Goal: Transaction & Acquisition: Obtain resource

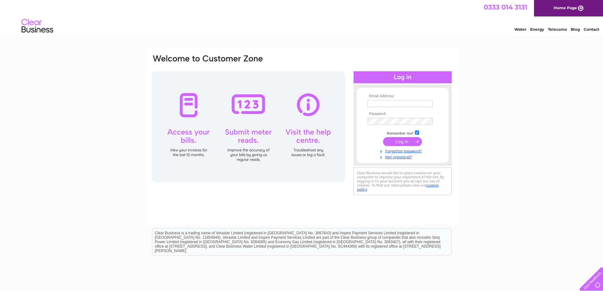
type input "matthew@ramsayladders.co.uk"
click at [403, 142] on input "submit" at bounding box center [402, 141] width 39 height 9
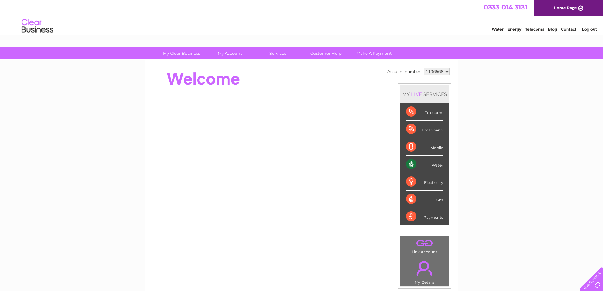
click at [438, 165] on div "Water" at bounding box center [424, 164] width 37 height 17
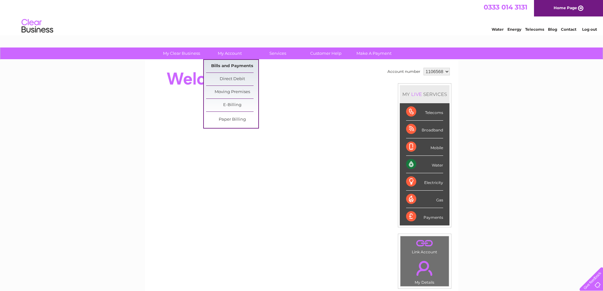
click at [230, 66] on link "Bills and Payments" at bounding box center [232, 66] width 52 height 13
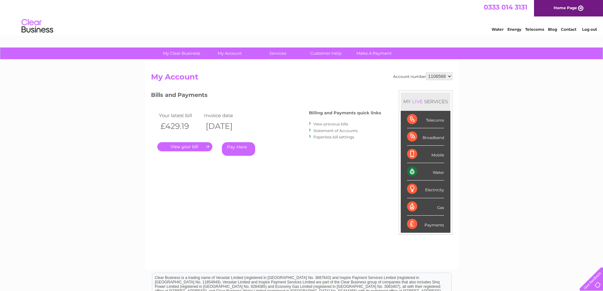
click at [180, 148] on link "." at bounding box center [184, 146] width 55 height 9
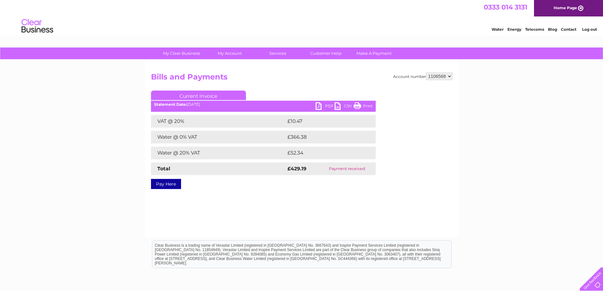
click at [320, 106] on link "PDF" at bounding box center [324, 106] width 19 height 9
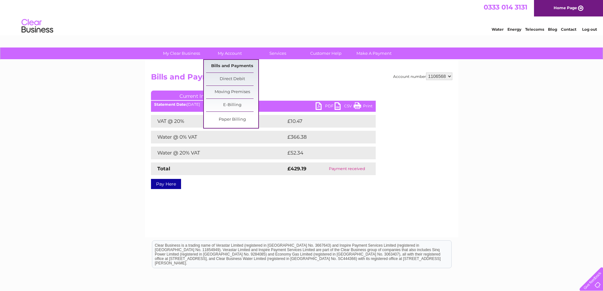
click at [232, 64] on link "Bills and Payments" at bounding box center [232, 66] width 52 height 13
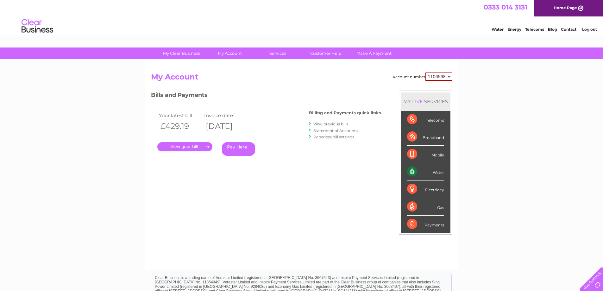
click at [328, 123] on link "View previous bills" at bounding box center [330, 123] width 35 height 5
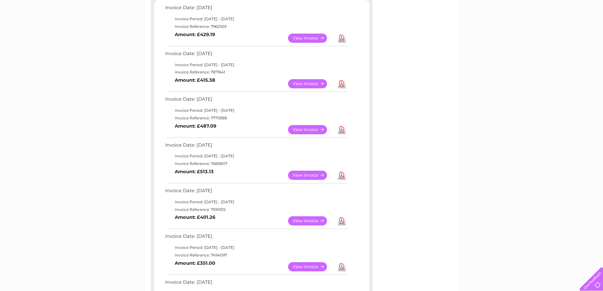
scroll to position [127, 0]
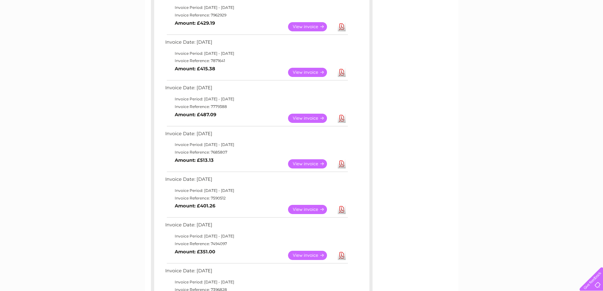
click at [300, 211] on link "View" at bounding box center [311, 209] width 47 height 9
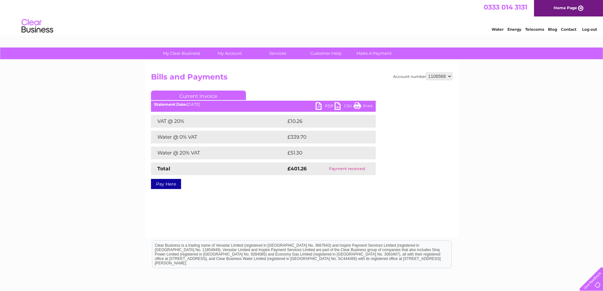
click at [321, 106] on link "PDF" at bounding box center [324, 106] width 19 height 9
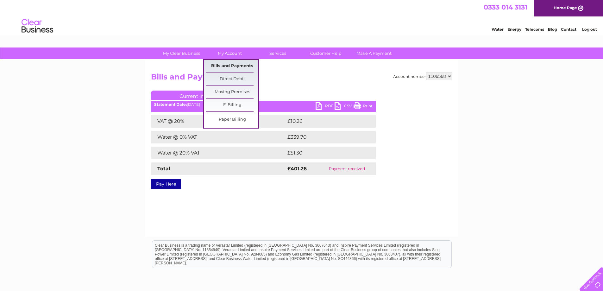
click at [228, 66] on link "Bills and Payments" at bounding box center [232, 66] width 52 height 13
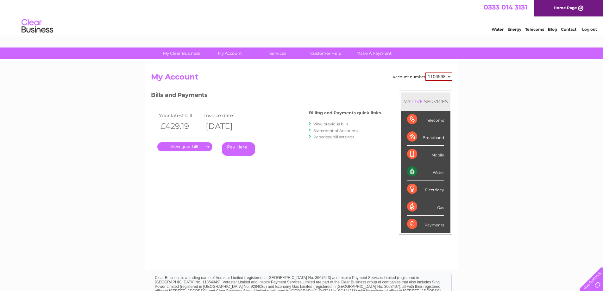
click at [332, 124] on link "View previous bills" at bounding box center [330, 123] width 35 height 5
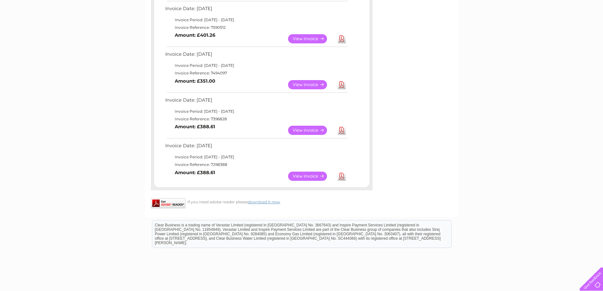
scroll to position [316, 0]
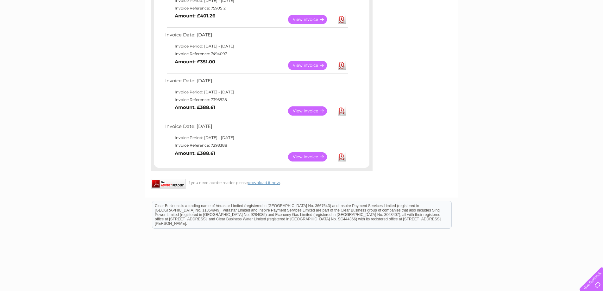
click at [313, 157] on link "View" at bounding box center [311, 156] width 47 height 9
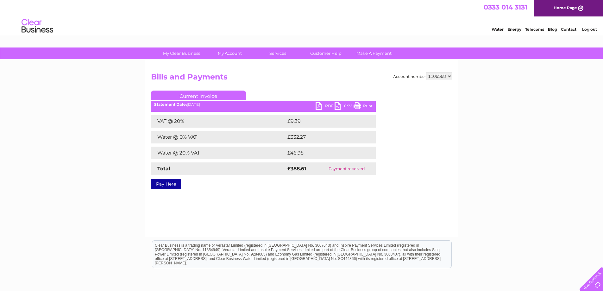
click at [299, 208] on div "Account number 1106568 Bills and Payments Current Invoice PDF CSV Print VAT @ 2…" at bounding box center [301, 148] width 313 height 177
click at [315, 105] on link "PDF" at bounding box center [324, 106] width 19 height 9
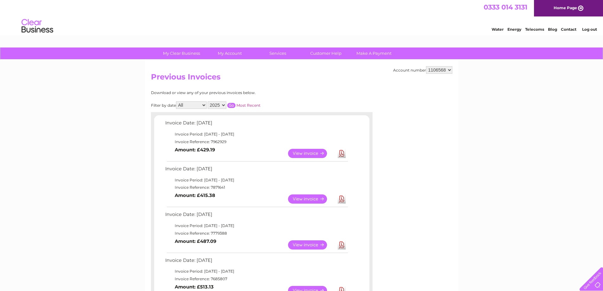
click at [217, 103] on select "2025 2024 2023 2022" at bounding box center [217, 105] width 19 height 8
select select "2024"
click at [208, 101] on select "2025 2024 2023 2022" at bounding box center [217, 105] width 19 height 8
click at [231, 104] on input "button" at bounding box center [231, 105] width 8 height 5
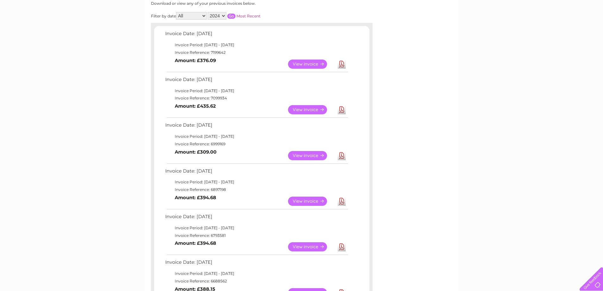
scroll to position [95, 0]
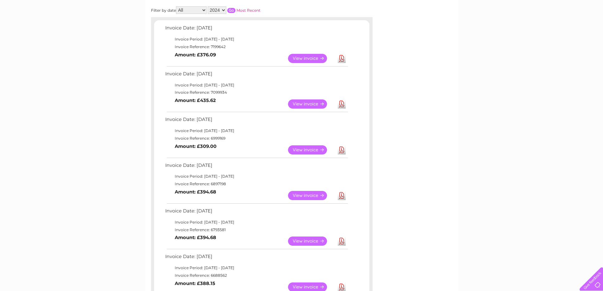
click at [301, 55] on link "View" at bounding box center [311, 58] width 47 height 9
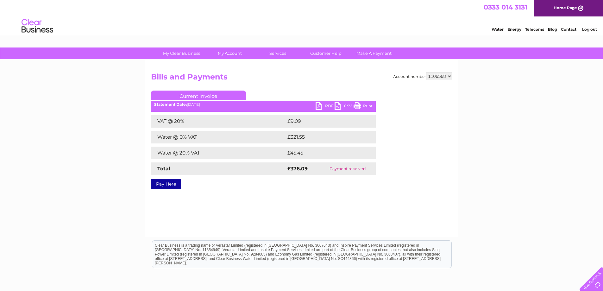
click at [317, 105] on link "PDF" at bounding box center [324, 106] width 19 height 9
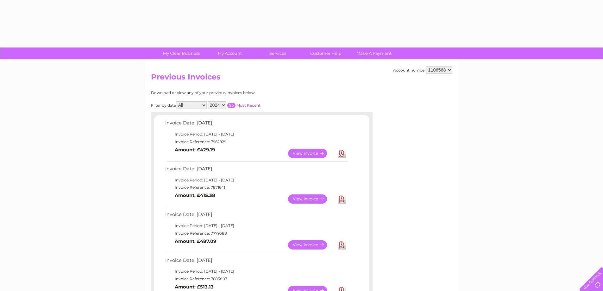
select select "2024"
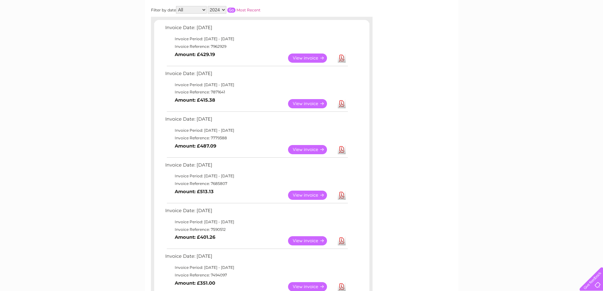
click at [294, 103] on link "View" at bounding box center [311, 103] width 47 height 9
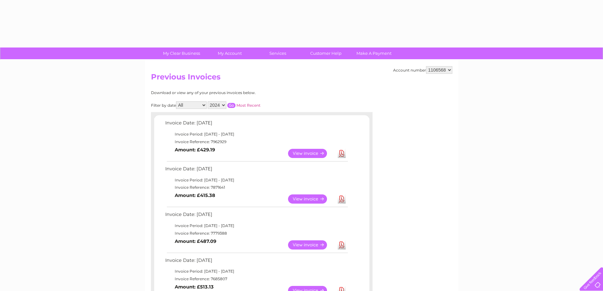
select select "2024"
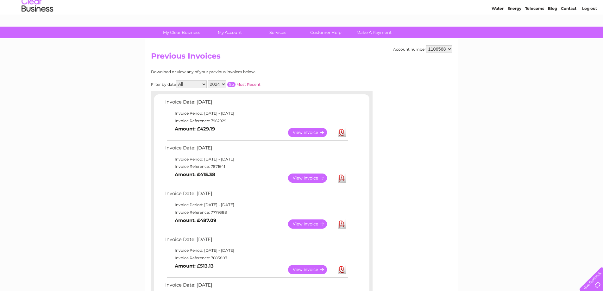
scroll to position [32, 0]
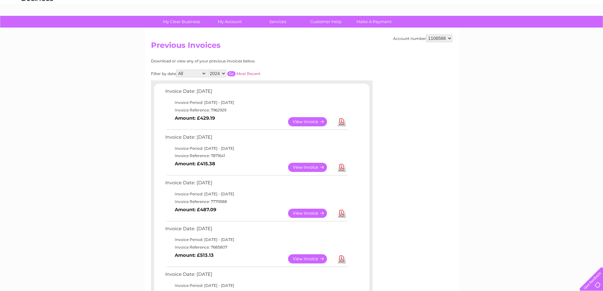
click at [220, 73] on select "2025 2024 2023 2022" at bounding box center [217, 74] width 19 height 8
click at [208, 70] on select "2025 2024 2023 2022" at bounding box center [217, 74] width 19 height 8
click at [233, 74] on input "button" at bounding box center [231, 73] width 8 height 5
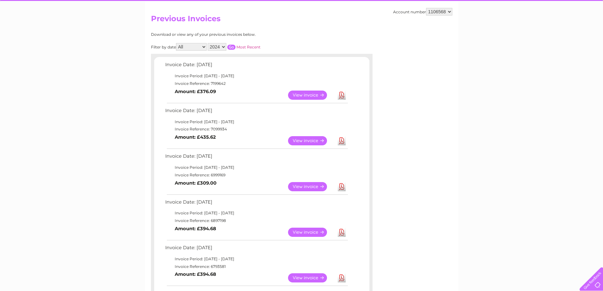
scroll to position [95, 0]
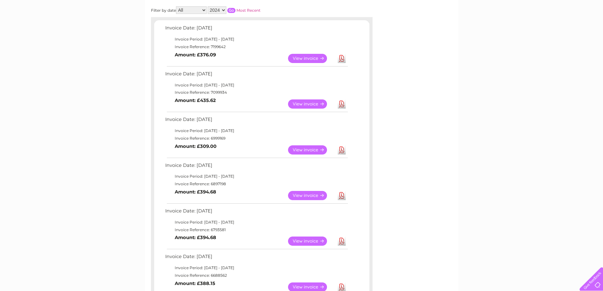
click at [311, 195] on link "View" at bounding box center [311, 195] width 47 height 9
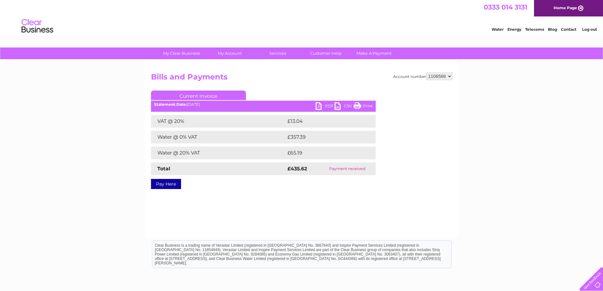
click at [313, 101] on ul "Current Invoice" at bounding box center [263, 96] width 225 height 12
click at [317, 104] on link "PDF" at bounding box center [324, 106] width 19 height 9
click at [316, 103] on div "Current Invoice PDF CSV Print Statement Date: [DATE]" at bounding box center [263, 138] width 225 height 96
click at [318, 106] on link "PDF" at bounding box center [324, 106] width 19 height 9
click at [319, 106] on link "PDF" at bounding box center [324, 106] width 19 height 9
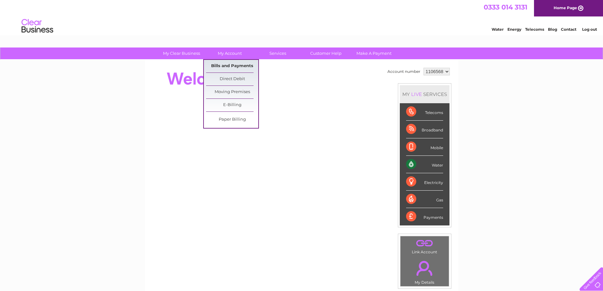
click at [227, 69] on link "Bills and Payments" at bounding box center [232, 66] width 52 height 13
click at [234, 66] on link "Bills and Payments" at bounding box center [232, 66] width 52 height 13
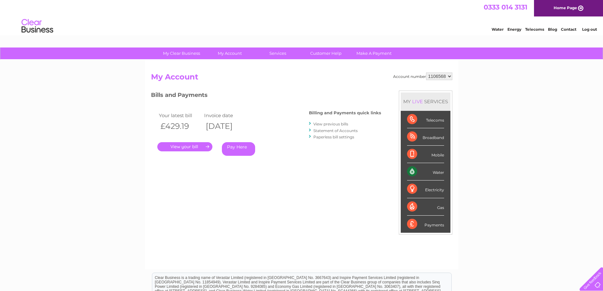
click at [196, 148] on link "." at bounding box center [184, 146] width 55 height 9
click at [336, 123] on link "View previous bills" at bounding box center [330, 123] width 35 height 5
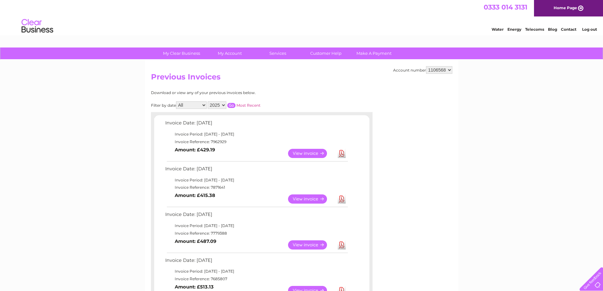
click at [186, 108] on select "All January February March April May June July August September October Novembe…" at bounding box center [191, 105] width 31 height 8
click at [187, 108] on select "All January February March April May June July August September October Novembe…" at bounding box center [191, 105] width 31 height 8
click at [215, 103] on select "2025 2024 2023 2022" at bounding box center [217, 105] width 19 height 8
select select "2024"
click at [208, 101] on select "2025 2024 2023 2022" at bounding box center [217, 105] width 19 height 8
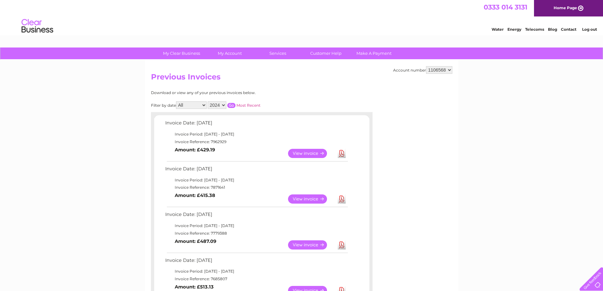
click at [233, 105] on input "button" at bounding box center [231, 105] width 8 height 5
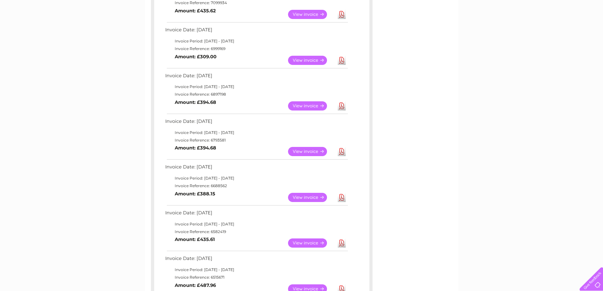
scroll to position [190, 0]
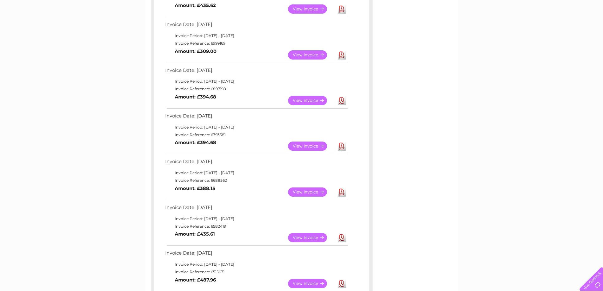
drag, startPoint x: 307, startPoint y: 147, endPoint x: 322, endPoint y: 150, distance: 15.6
click at [322, 150] on link "View" at bounding box center [311, 145] width 47 height 9
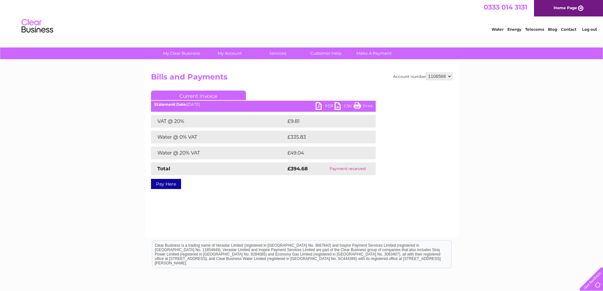
click at [319, 104] on link "PDF" at bounding box center [324, 106] width 19 height 9
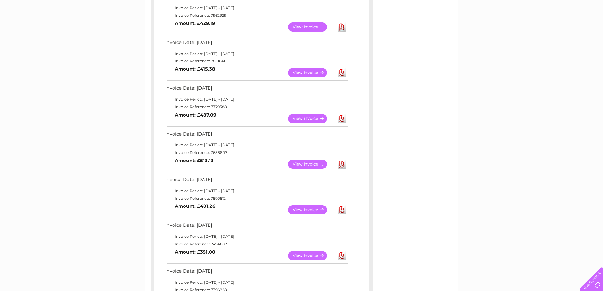
scroll to position [63, 0]
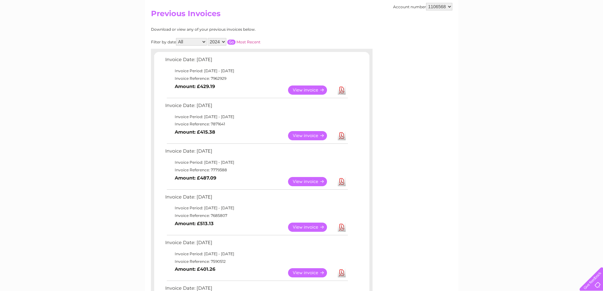
click at [230, 41] on input "button" at bounding box center [231, 42] width 8 height 5
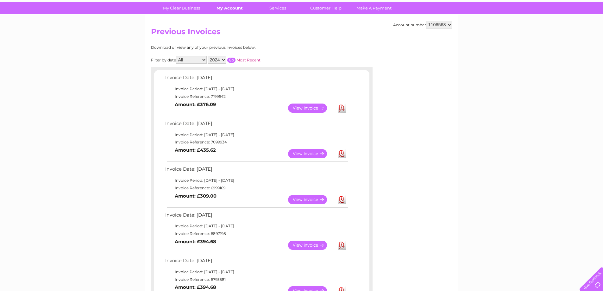
scroll to position [0, 0]
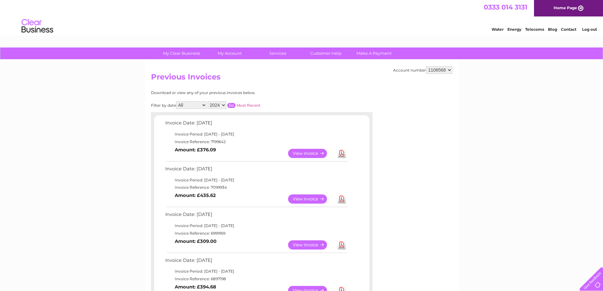
click at [217, 104] on select "2025 2024 2023 2022" at bounding box center [217, 105] width 19 height 8
select select "2023"
click at [208, 101] on select "2025 2024 2023 2022" at bounding box center [217, 105] width 19 height 8
click at [231, 105] on input "button" at bounding box center [231, 105] width 8 height 5
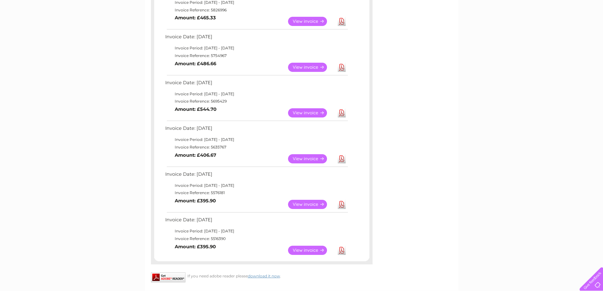
scroll to position [411, 0]
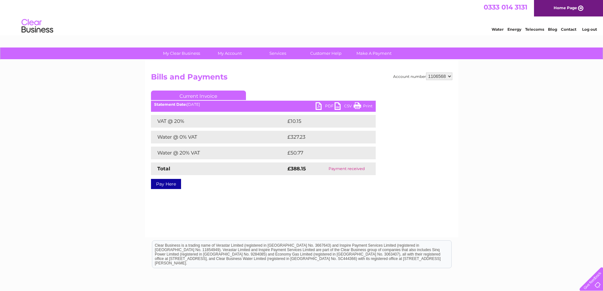
click at [321, 105] on link "PDF" at bounding box center [324, 106] width 19 height 9
click at [320, 103] on link "PDF" at bounding box center [324, 106] width 19 height 9
click at [318, 105] on link "PDF" at bounding box center [324, 106] width 19 height 9
click at [317, 104] on link "PDF" at bounding box center [324, 106] width 19 height 9
drag, startPoint x: 320, startPoint y: 104, endPoint x: 320, endPoint y: 90, distance: 13.6
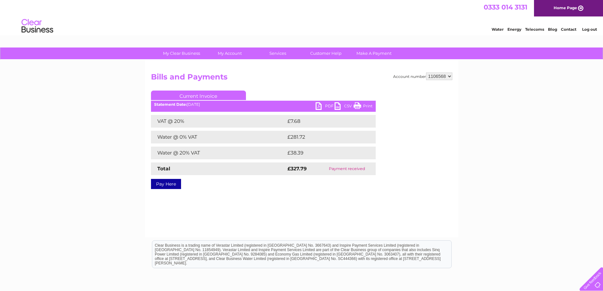
click at [320, 104] on link "PDF" at bounding box center [324, 106] width 19 height 9
click at [320, 107] on link "PDF" at bounding box center [324, 106] width 19 height 9
click at [319, 106] on link "PDF" at bounding box center [324, 106] width 19 height 9
click at [319, 107] on link "PDF" at bounding box center [324, 106] width 19 height 9
click at [316, 105] on link "PDF" at bounding box center [324, 106] width 19 height 9
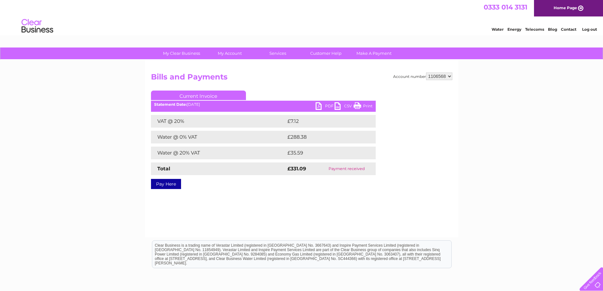
click at [319, 106] on link "PDF" at bounding box center [324, 106] width 19 height 9
click at [316, 106] on link "PDF" at bounding box center [324, 106] width 19 height 9
click at [320, 105] on link "PDF" at bounding box center [324, 106] width 19 height 9
click at [317, 105] on link "PDF" at bounding box center [324, 106] width 19 height 9
click at [317, 106] on link "PDF" at bounding box center [324, 106] width 19 height 9
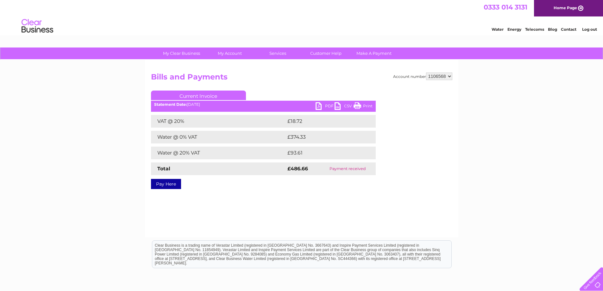
click at [319, 105] on link "PDF" at bounding box center [324, 106] width 19 height 9
drag, startPoint x: 318, startPoint y: 105, endPoint x: 318, endPoint y: 90, distance: 14.9
click at [318, 105] on link "PDF" at bounding box center [324, 106] width 19 height 9
drag, startPoint x: 320, startPoint y: 107, endPoint x: 322, endPoint y: 95, distance: 11.9
click at [320, 107] on link "PDF" at bounding box center [324, 106] width 19 height 9
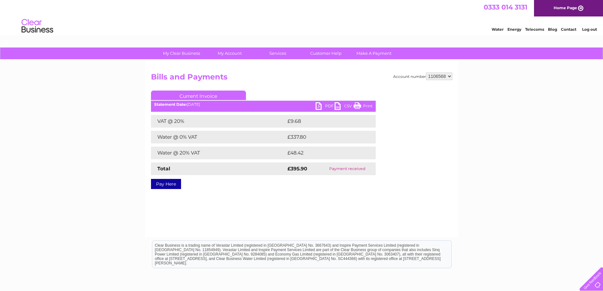
click at [319, 106] on link "PDF" at bounding box center [324, 106] width 19 height 9
